Goal: Find specific page/section: Find specific page/section

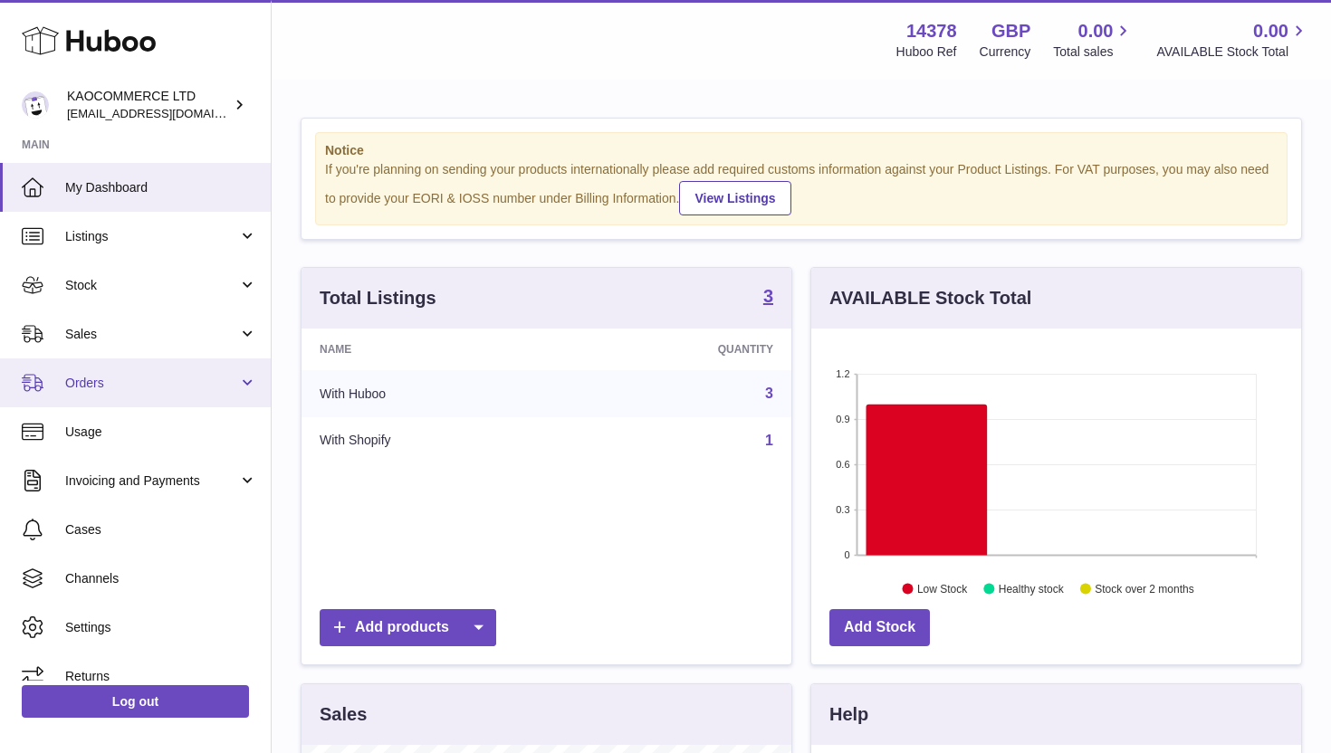
scroll to position [283, 490]
click at [201, 385] on span "Orders" at bounding box center [151, 383] width 173 height 17
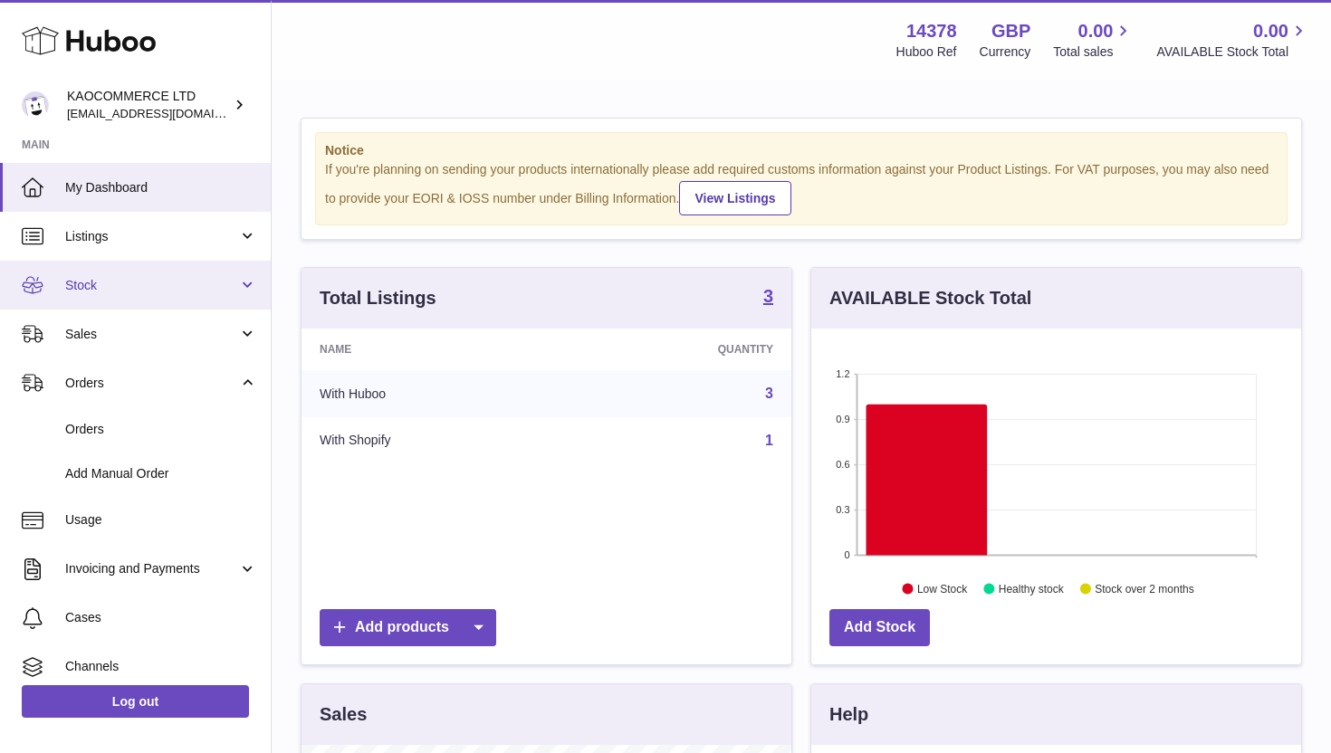
click at [191, 273] on link "Stock" at bounding box center [135, 285] width 271 height 49
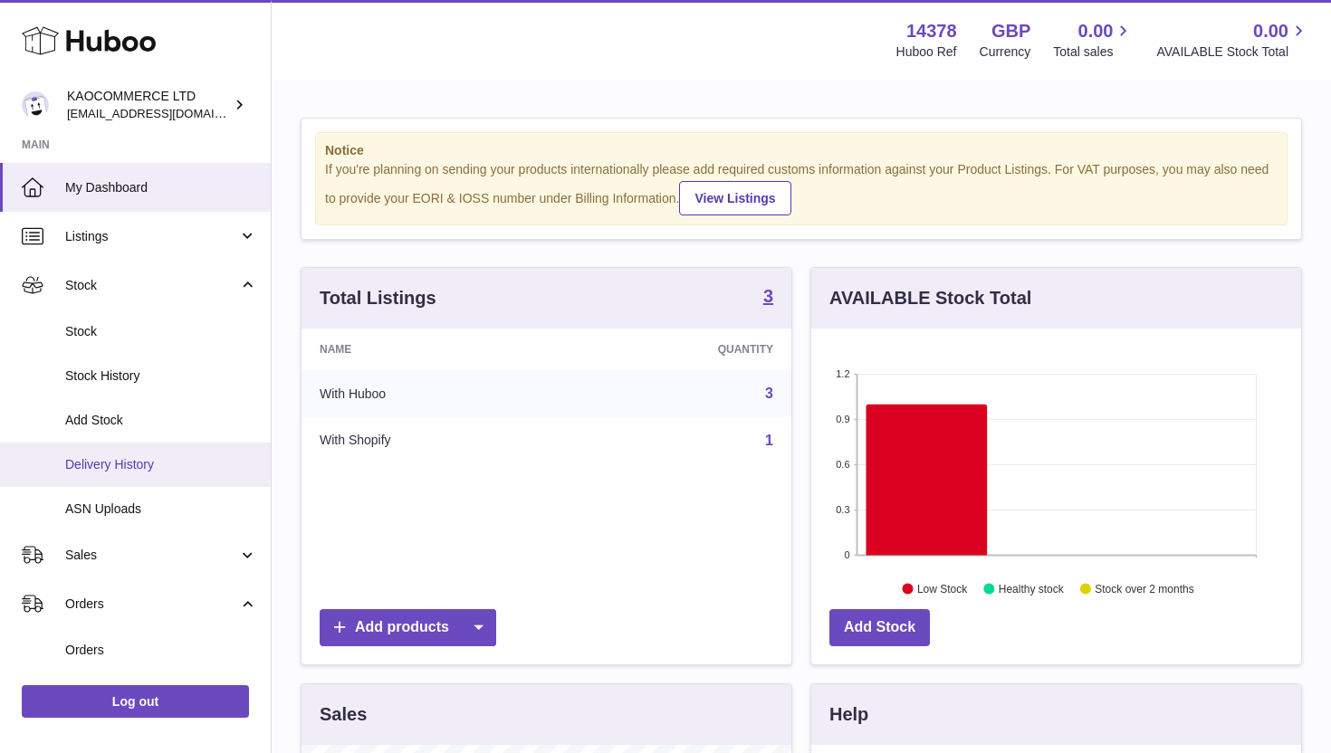
click at [162, 475] on link "Delivery History" at bounding box center [135, 465] width 271 height 44
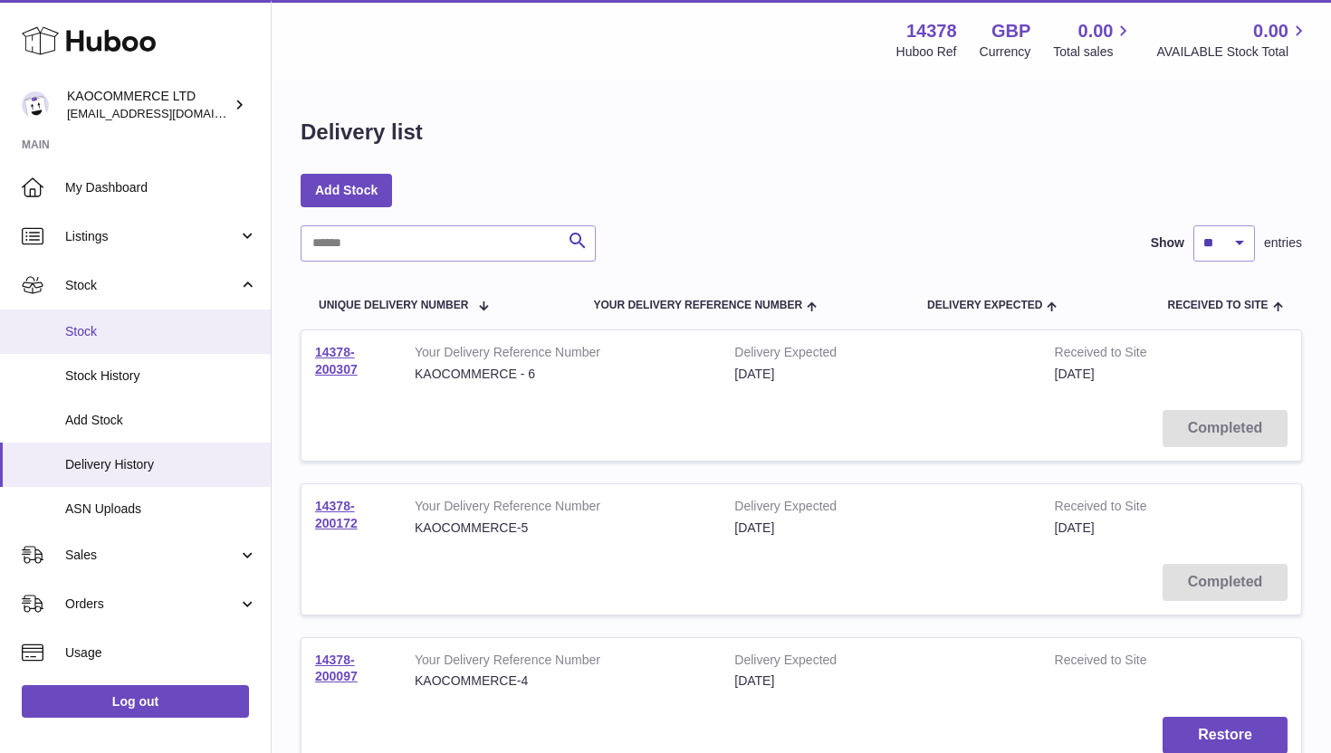
click at [156, 332] on span "Stock" at bounding box center [161, 331] width 192 height 17
